Goal: Check status

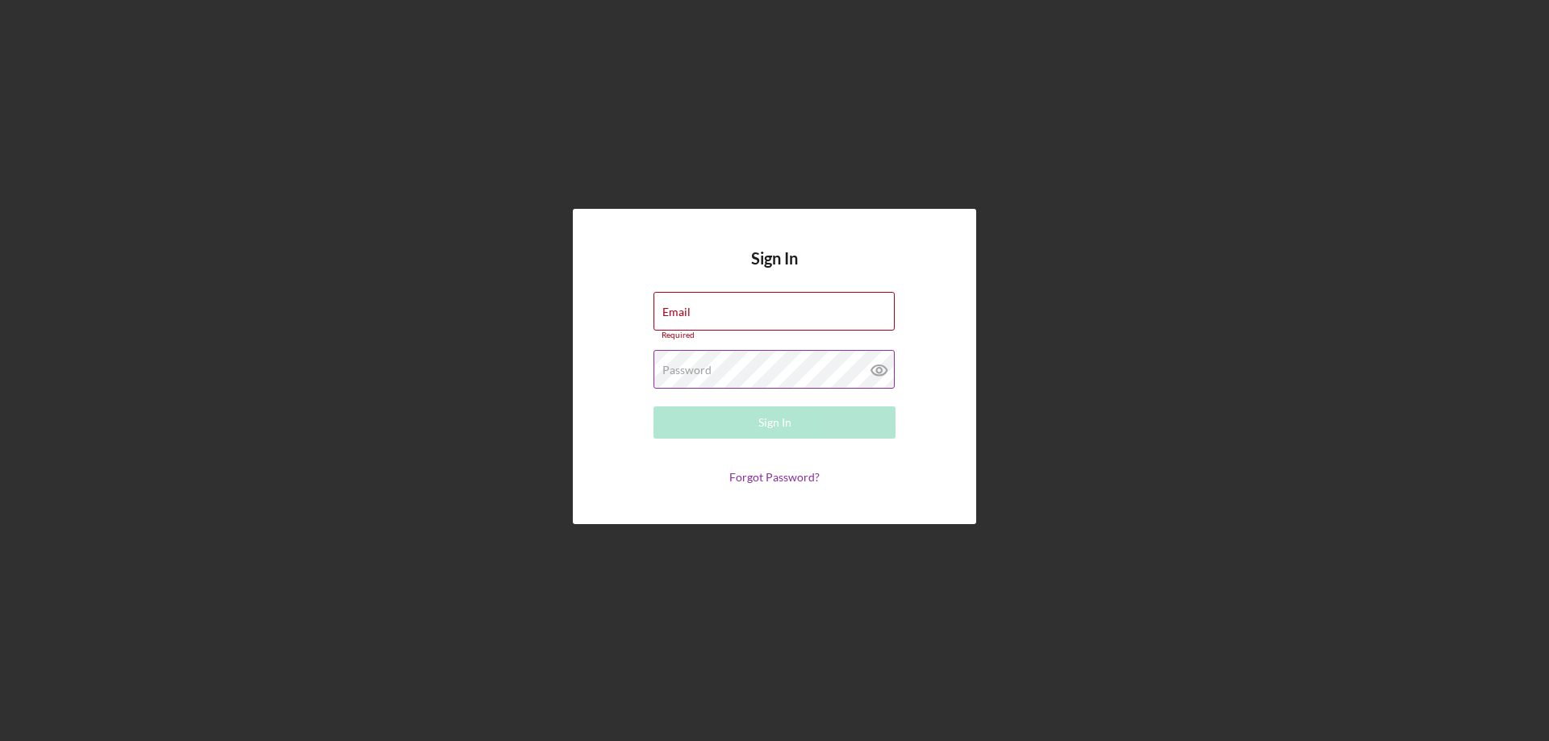
type input "[EMAIL_ADDRESS][DOMAIN_NAME]"
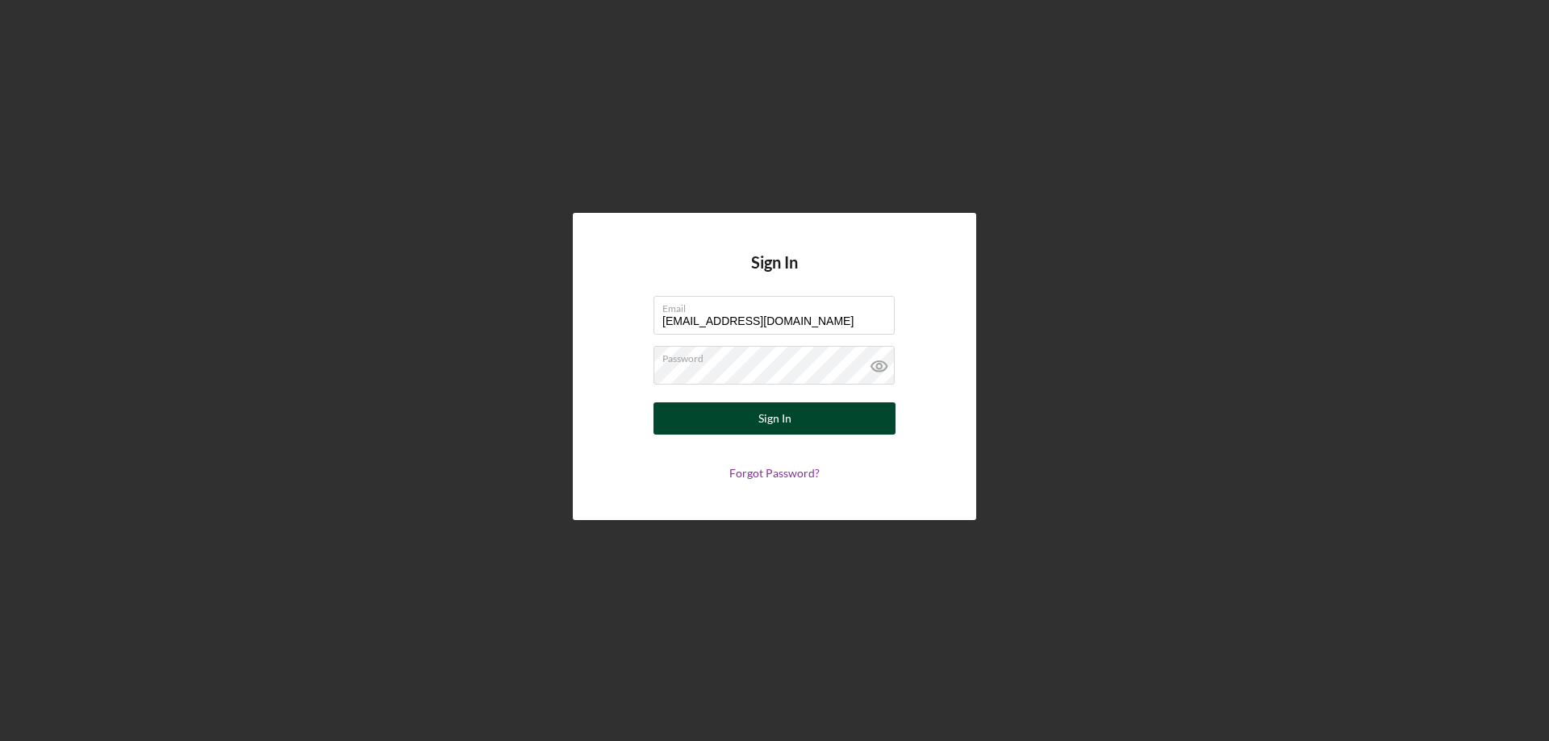
click at [673, 405] on button "Sign In" at bounding box center [774, 419] width 242 height 32
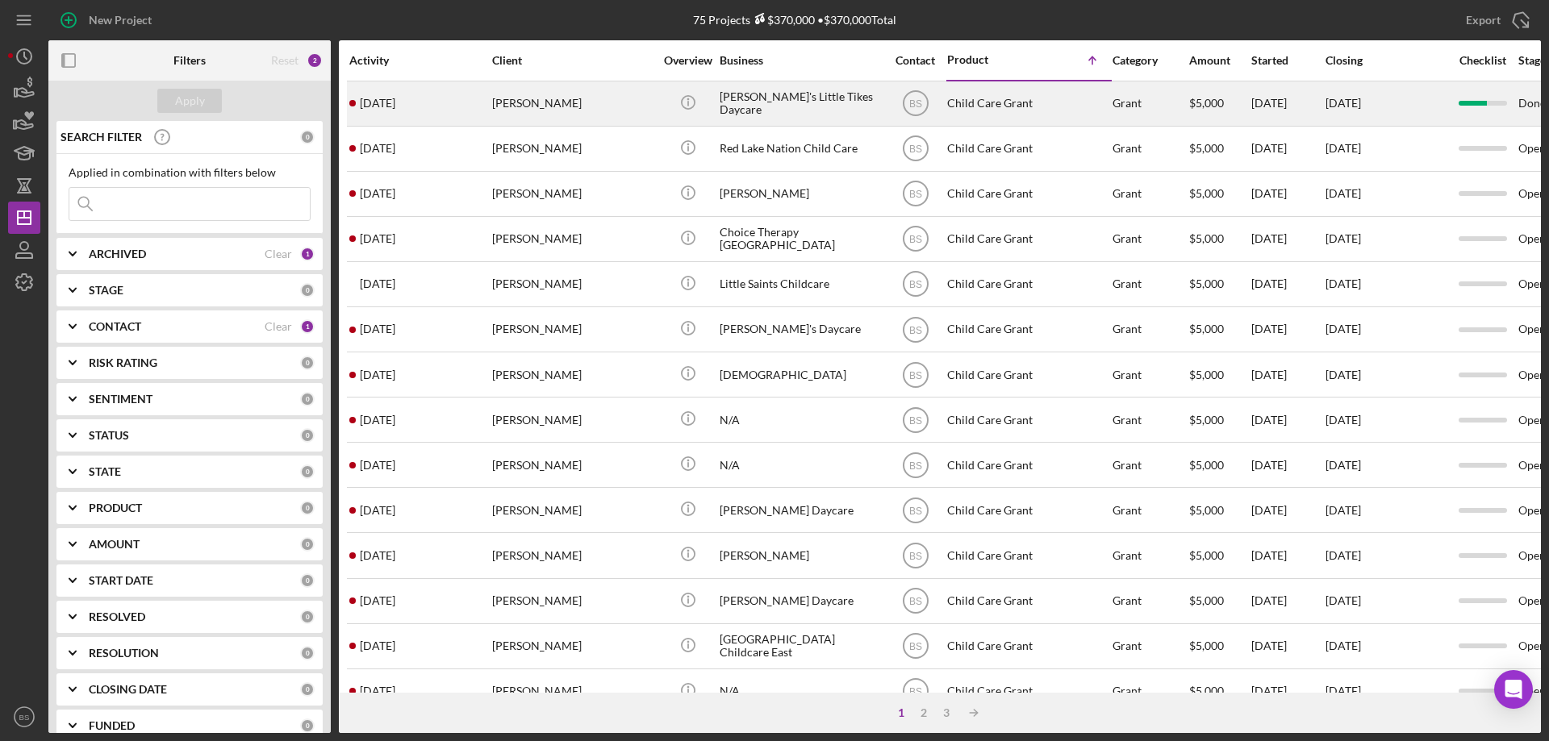
click at [456, 110] on div "[DATE] [PERSON_NAME]" at bounding box center [419, 103] width 141 height 43
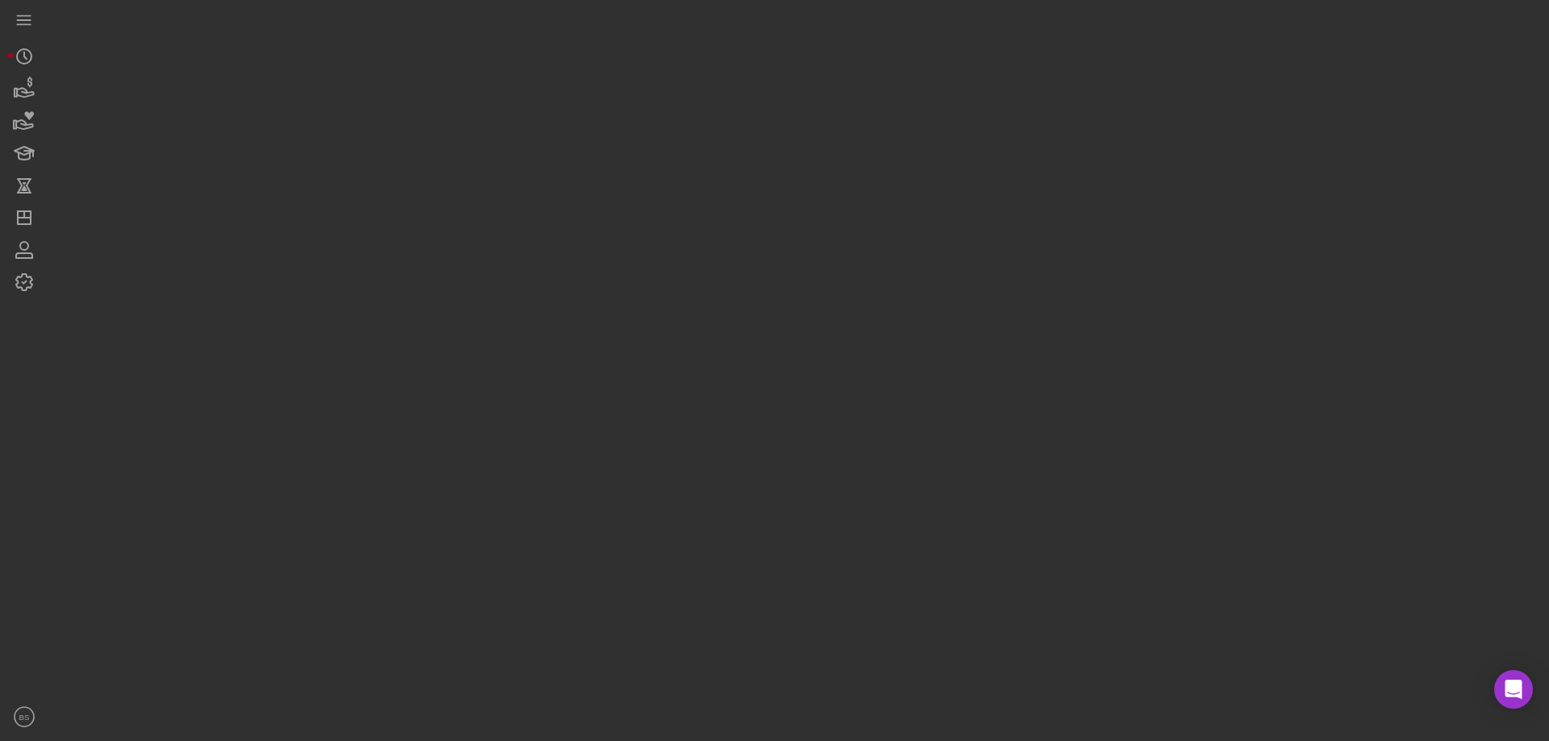
click at [456, 110] on div at bounding box center [794, 366] width 1493 height 733
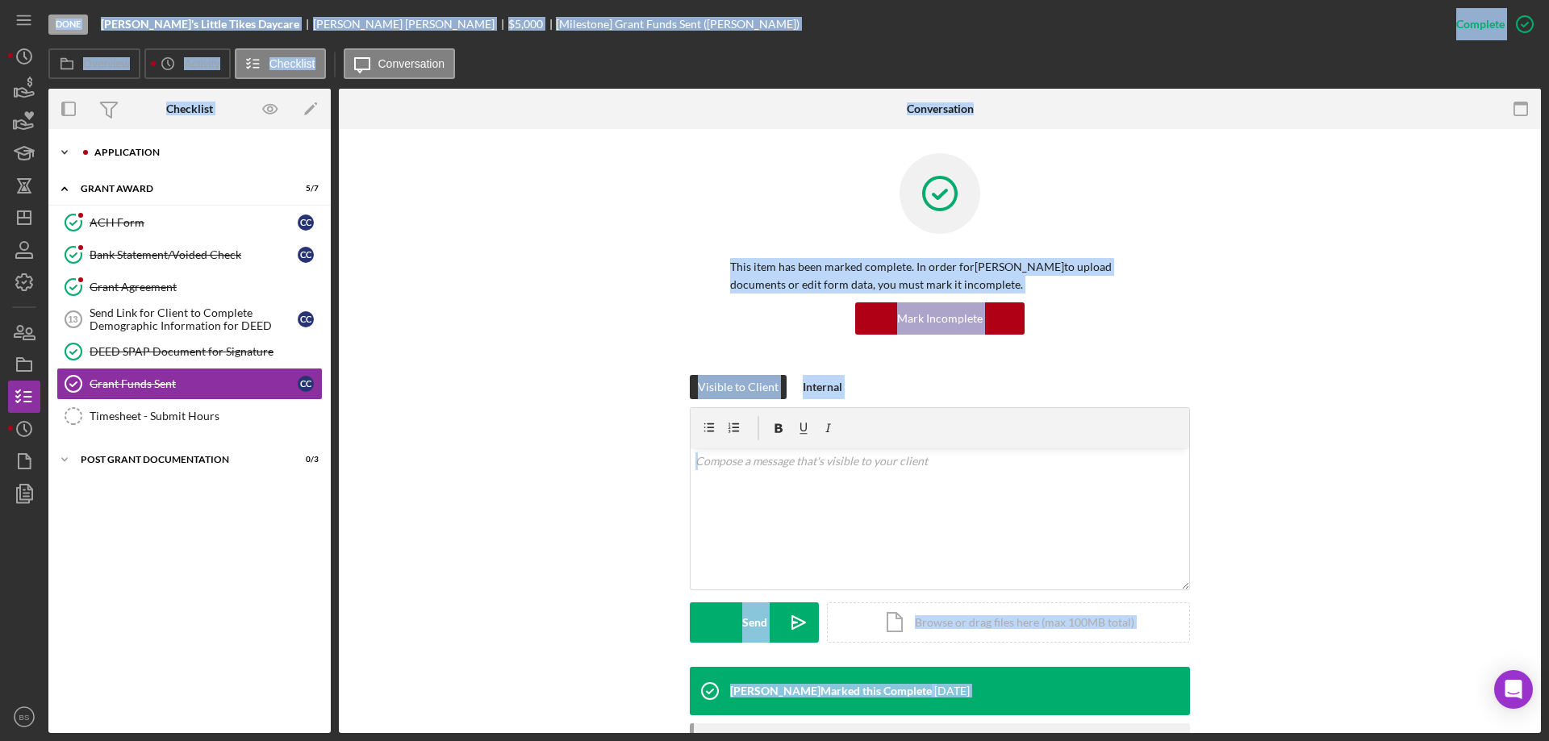
click at [90, 161] on div "Icon/Expander Application 11 / 17" at bounding box center [189, 152] width 282 height 32
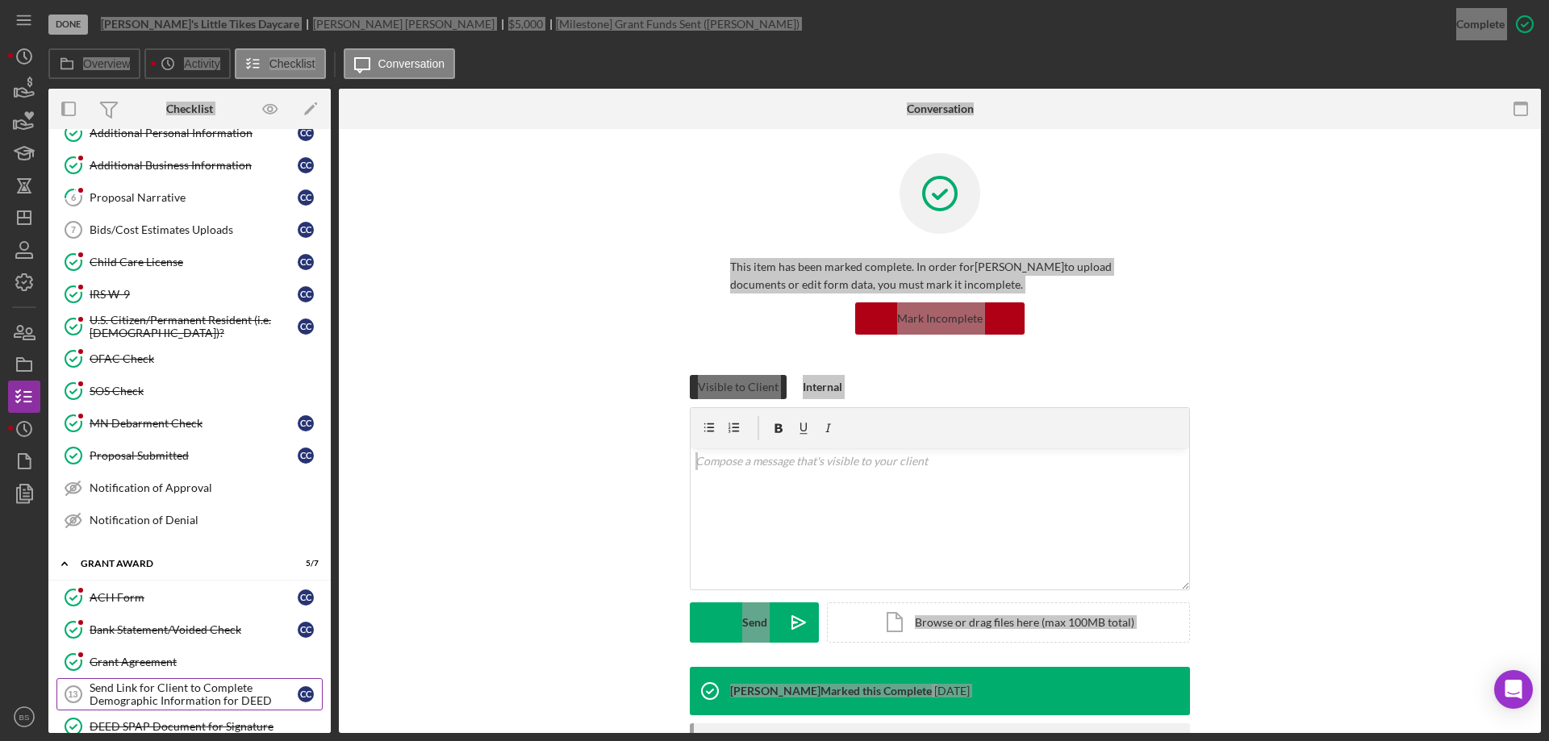
scroll to position [242, 0]
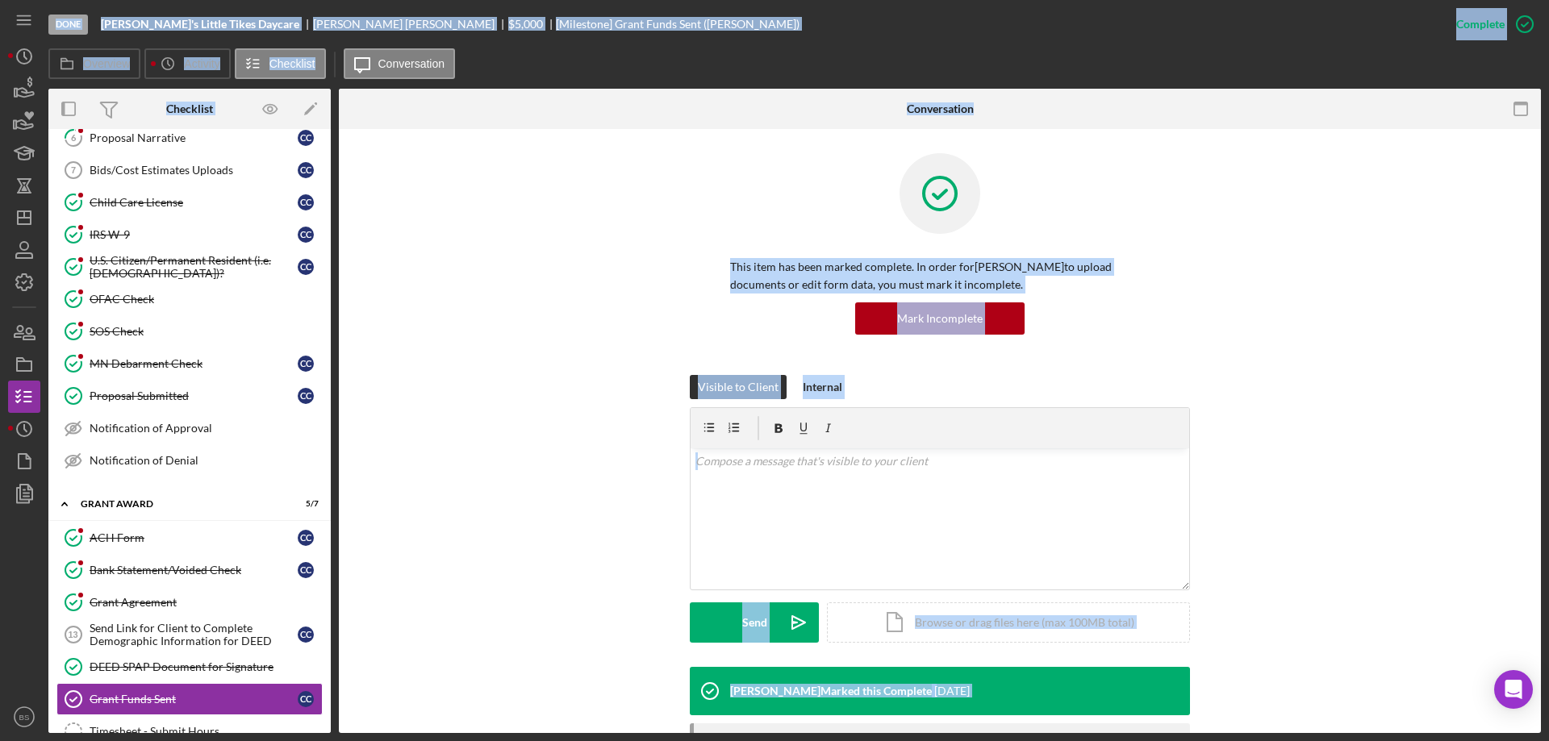
click at [637, 314] on div "This item has been marked complete. In order for [PERSON_NAME] to upload docume…" at bounding box center [940, 264] width 1154 height 222
